Goal: Task Accomplishment & Management: Manage account settings

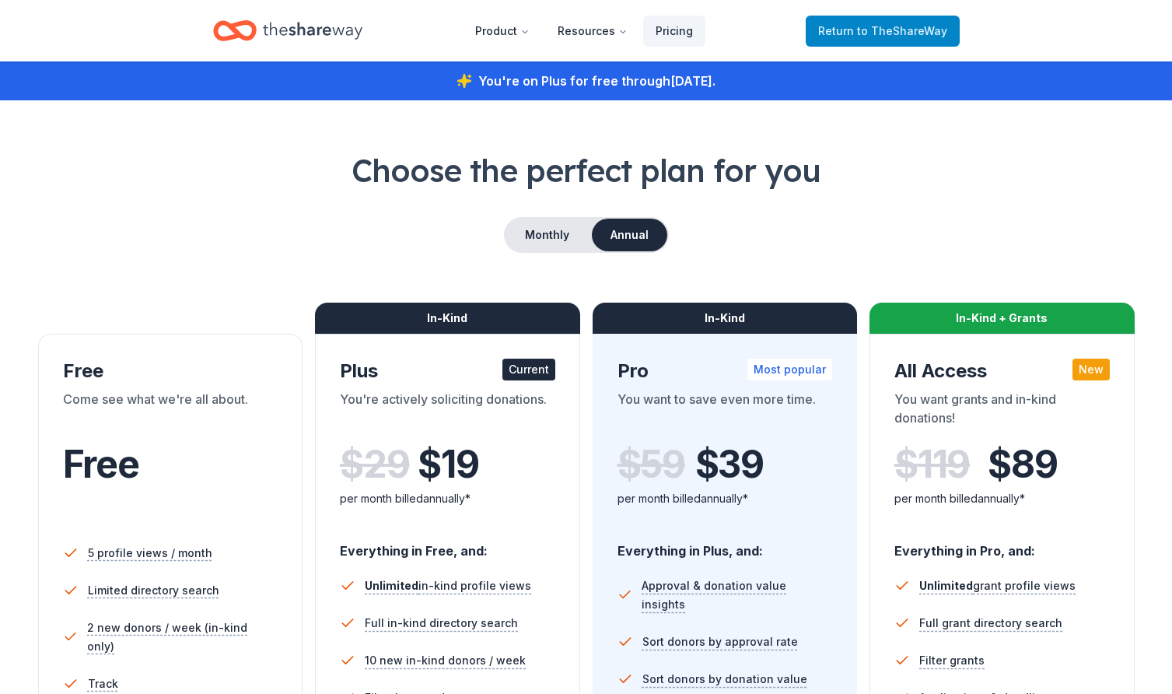
click at [879, 31] on span "to TheShareWay" at bounding box center [902, 30] width 90 height 13
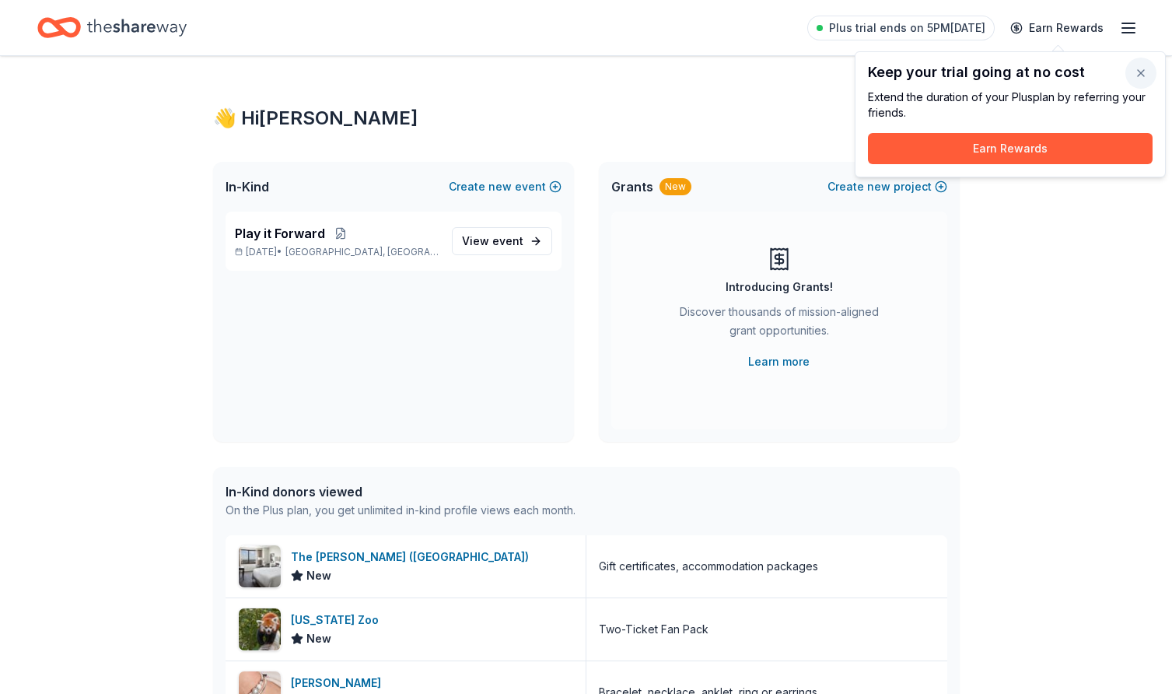
click at [1142, 73] on button "button" at bounding box center [1140, 73] width 31 height 31
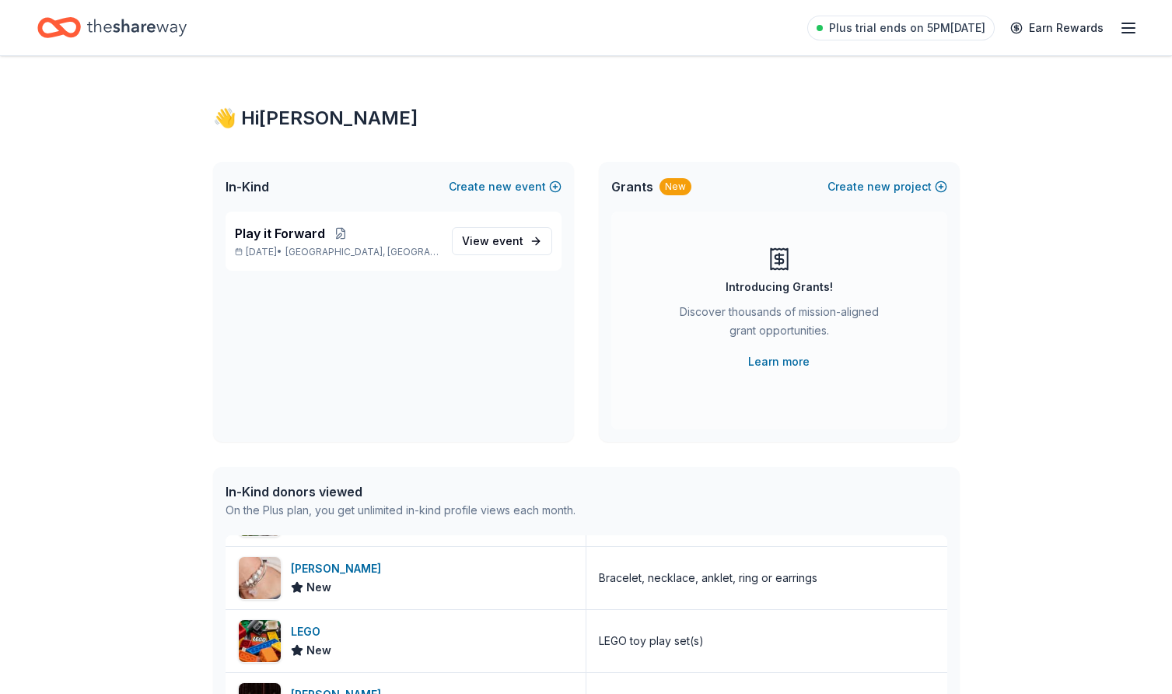
click at [1122, 30] on icon "button" at bounding box center [1128, 28] width 19 height 19
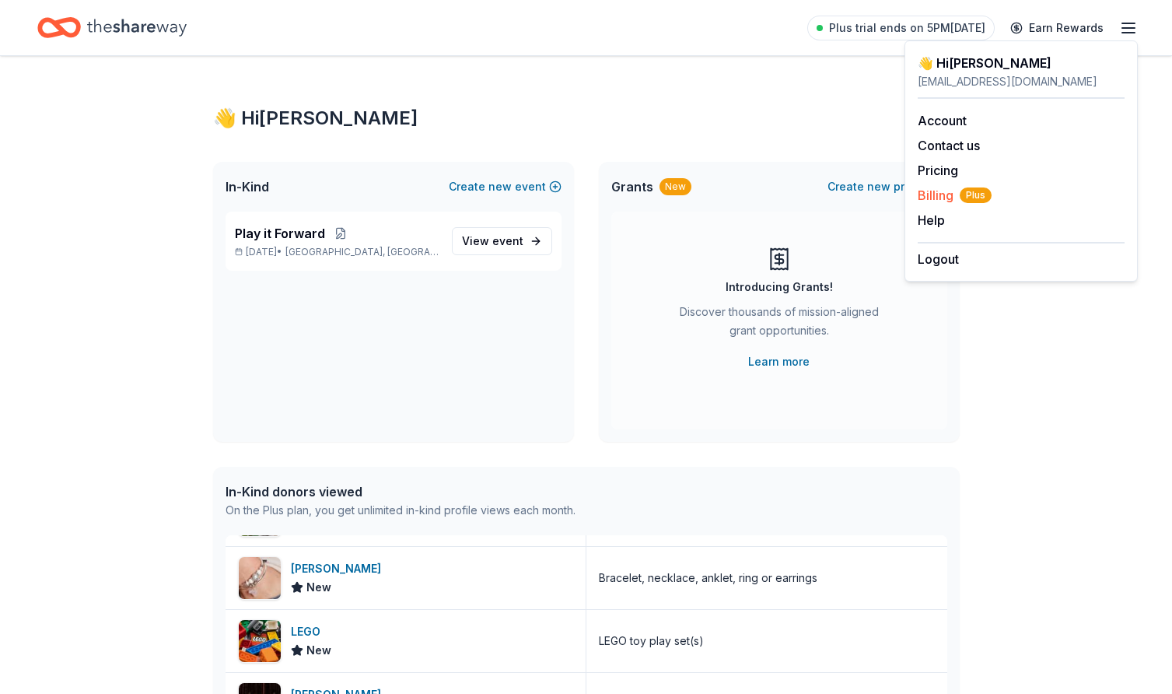
click at [945, 192] on span "Billing Plus" at bounding box center [955, 195] width 74 height 19
